Goal: Find specific page/section: Find specific page/section

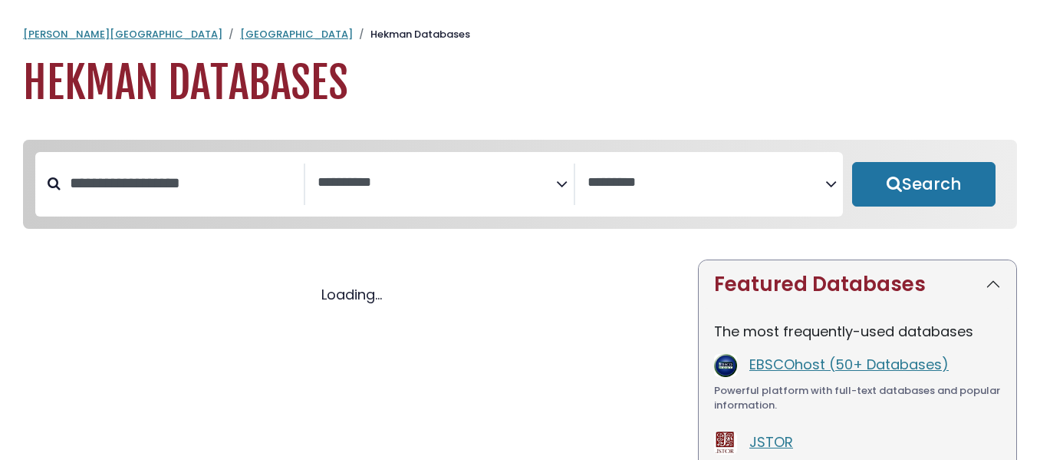
select select "Database Subject Filter"
select select "Database Vendors Filter"
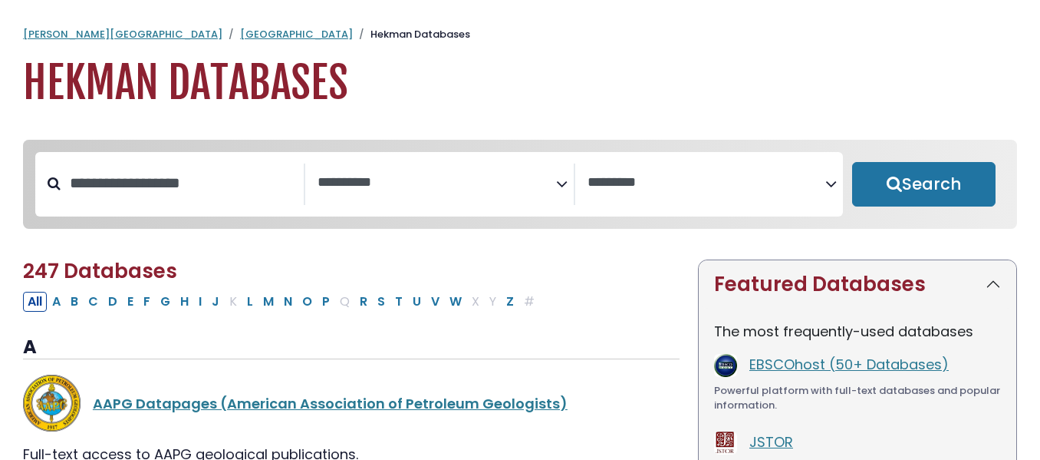
select select "Database Subject Filter"
select select "Database Vendors Filter"
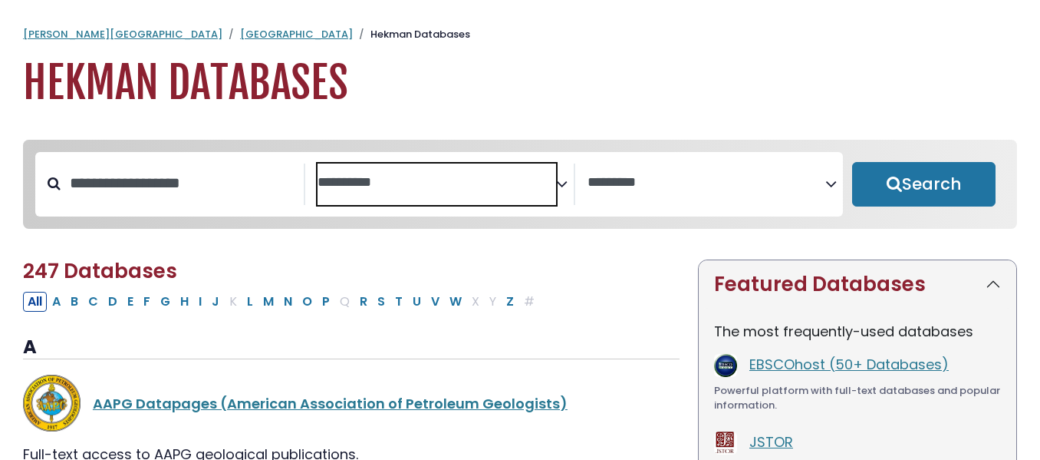
click at [379, 185] on textarea "Search" at bounding box center [437, 183] width 239 height 16
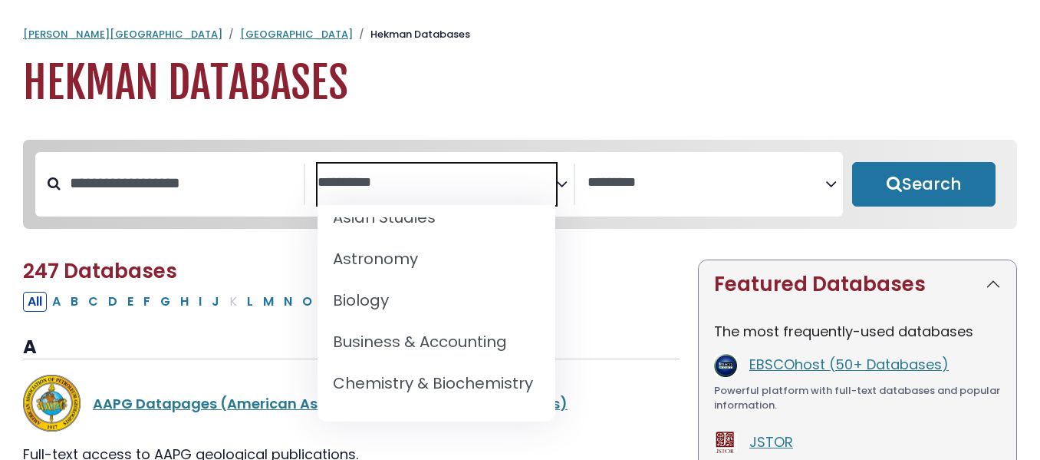
scroll to position [146, 0]
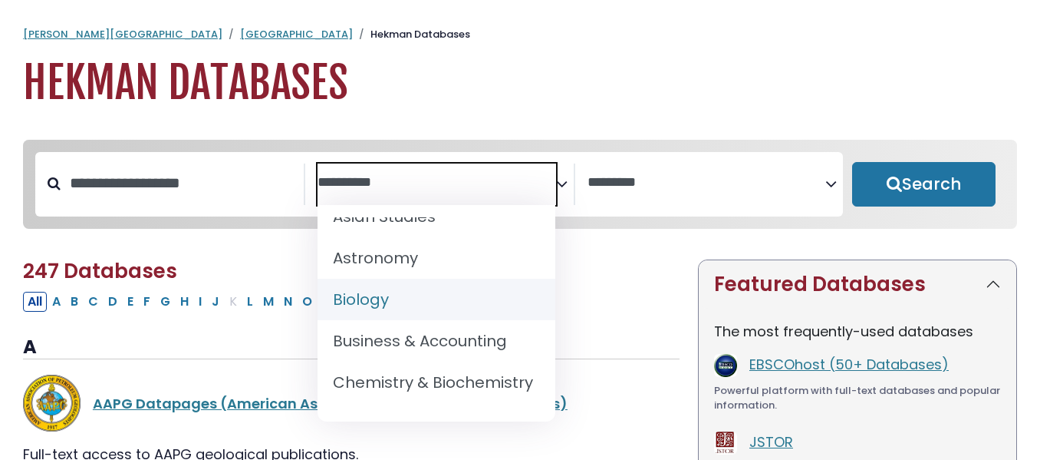
select select "*****"
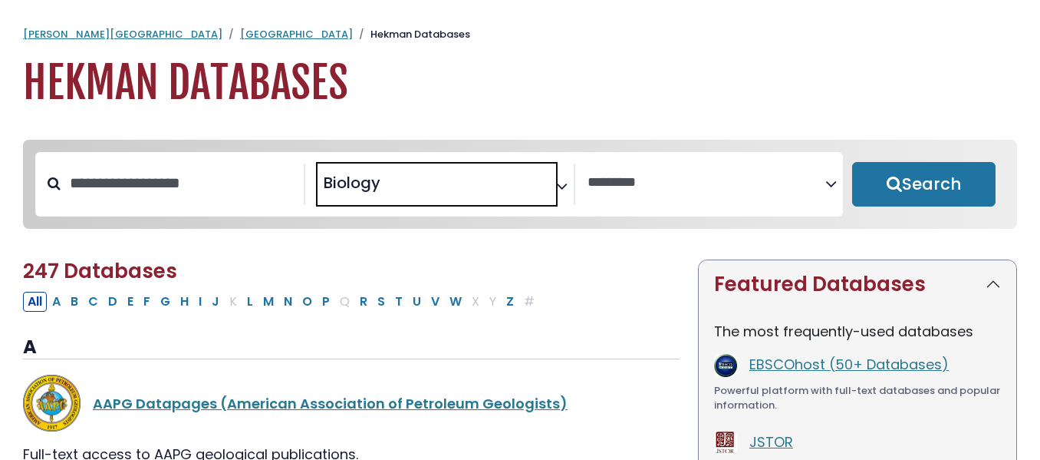
scroll to position [100, 0]
click at [917, 171] on button "Search" at bounding box center [923, 184] width 143 height 45
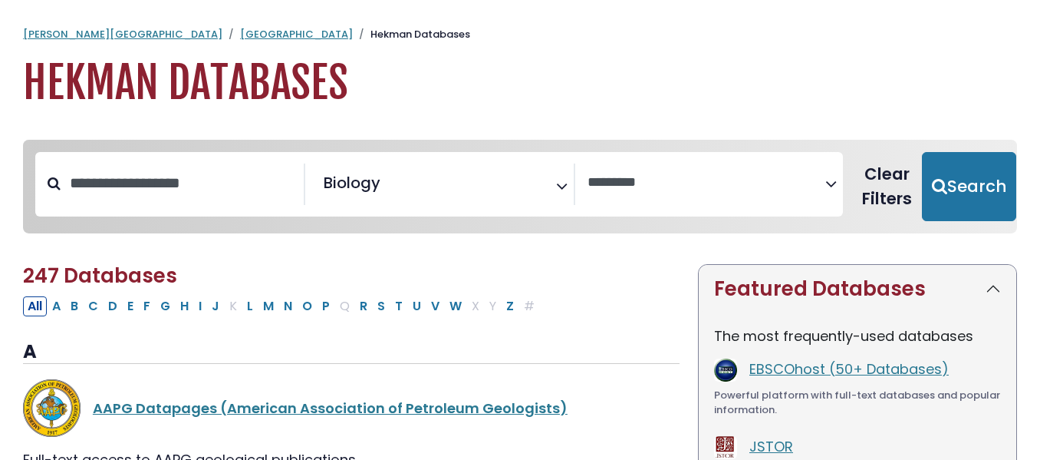
select select "Database Vendors Filter"
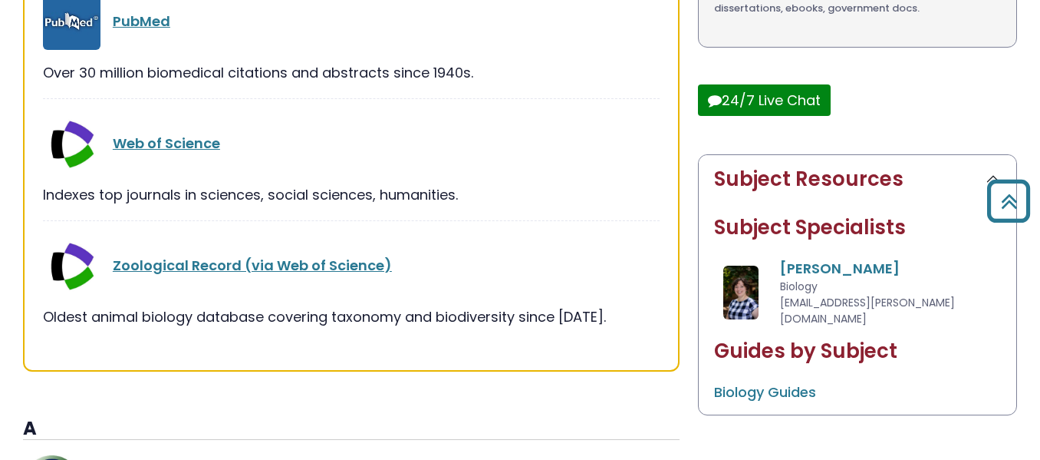
scroll to position [567, 0]
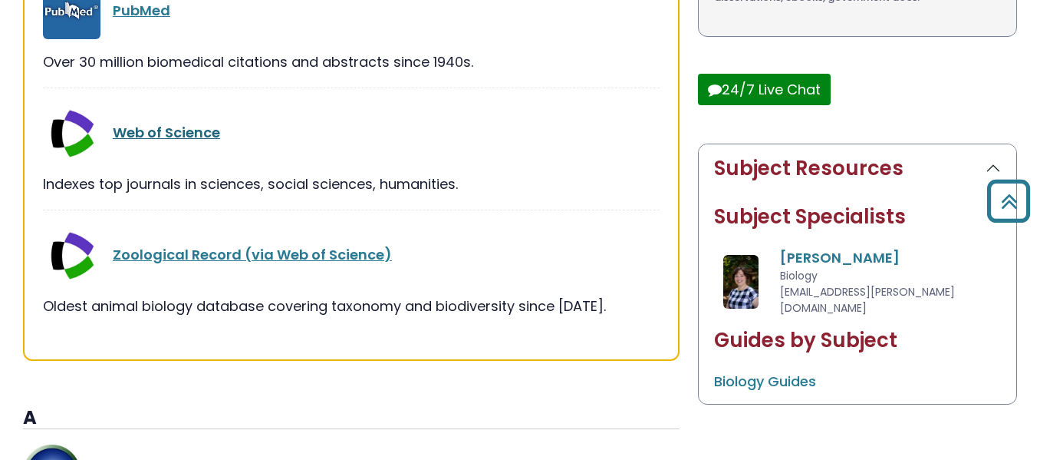
click at [170, 129] on link "Web of Science" at bounding box center [166, 132] width 107 height 19
